Goal: Find specific page/section: Find specific page/section

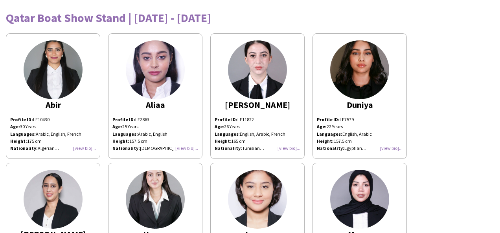
click at [331, 54] on div "[PERSON_NAME] Profile ID: LF10430 Age: [DEMOGRAPHIC_DATA] Years Languages: Arab…" at bounding box center [250, 223] width 488 height 389
click at [202, 1] on div "Qatar Boat Show Stand | [DATE] - [DATE] [PERSON_NAME] Profile ID: LF10430 Age: …" at bounding box center [250, 212] width 500 height 425
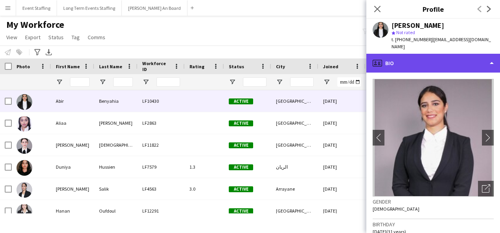
click at [435, 61] on div "profile Bio" at bounding box center [433, 63] width 134 height 19
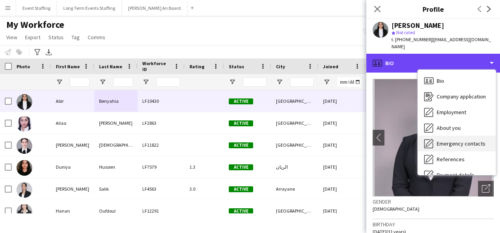
scroll to position [74, 0]
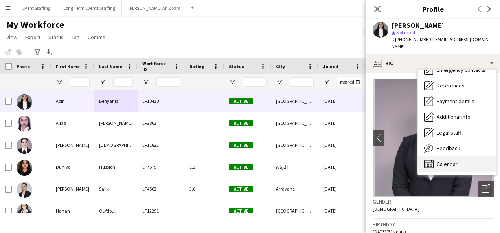
click at [456, 156] on div "Calendar Calendar" at bounding box center [457, 164] width 78 height 16
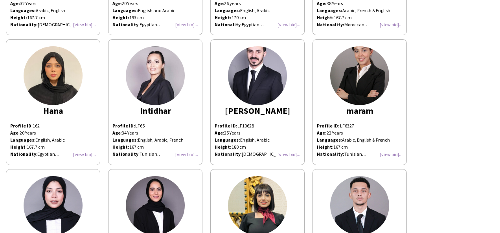
scroll to position [253, 0]
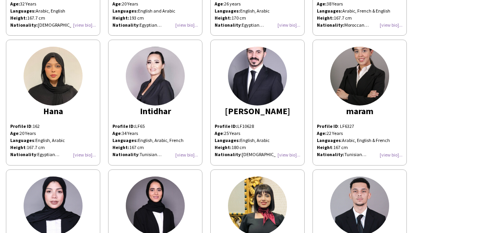
click at [32, 108] on div "Hana" at bounding box center [53, 111] width 86 height 7
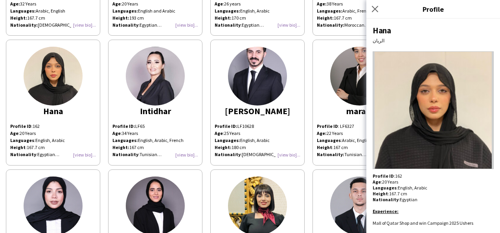
scroll to position [11, 0]
